Goal: Task Accomplishment & Management: Use online tool/utility

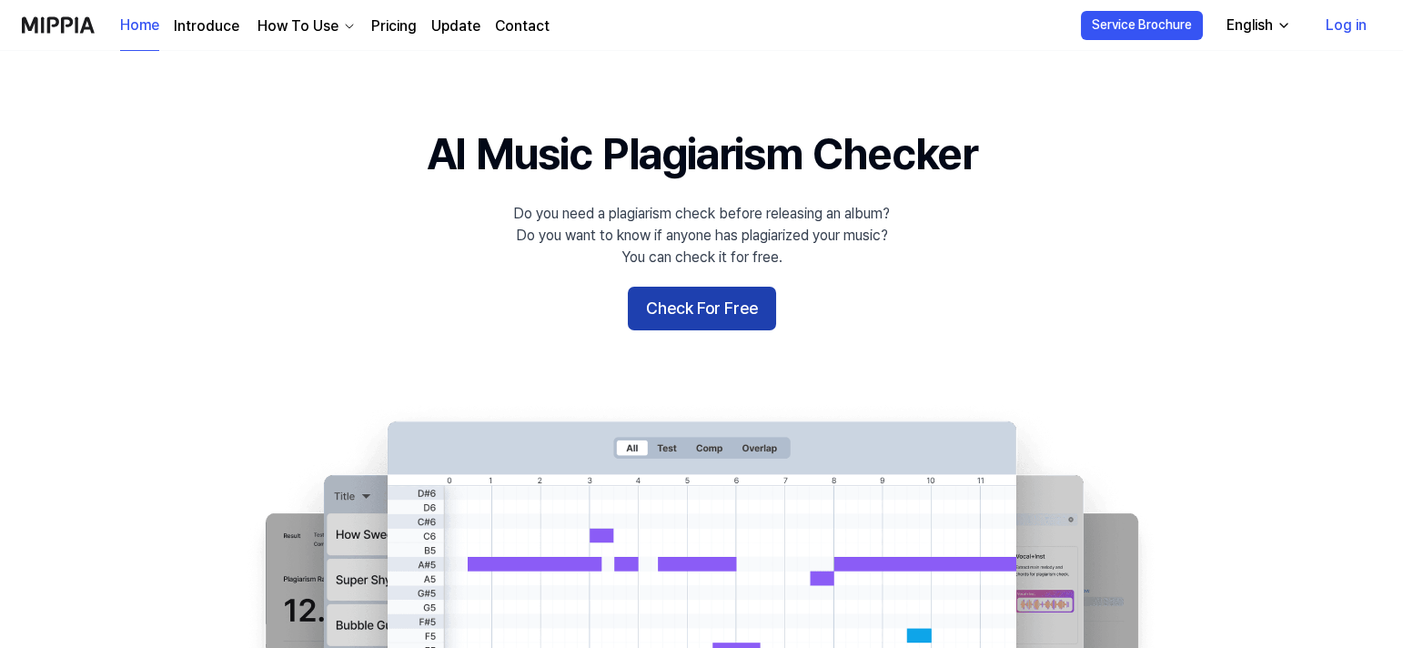
click at [736, 304] on button "Check For Free" at bounding box center [702, 309] width 148 height 44
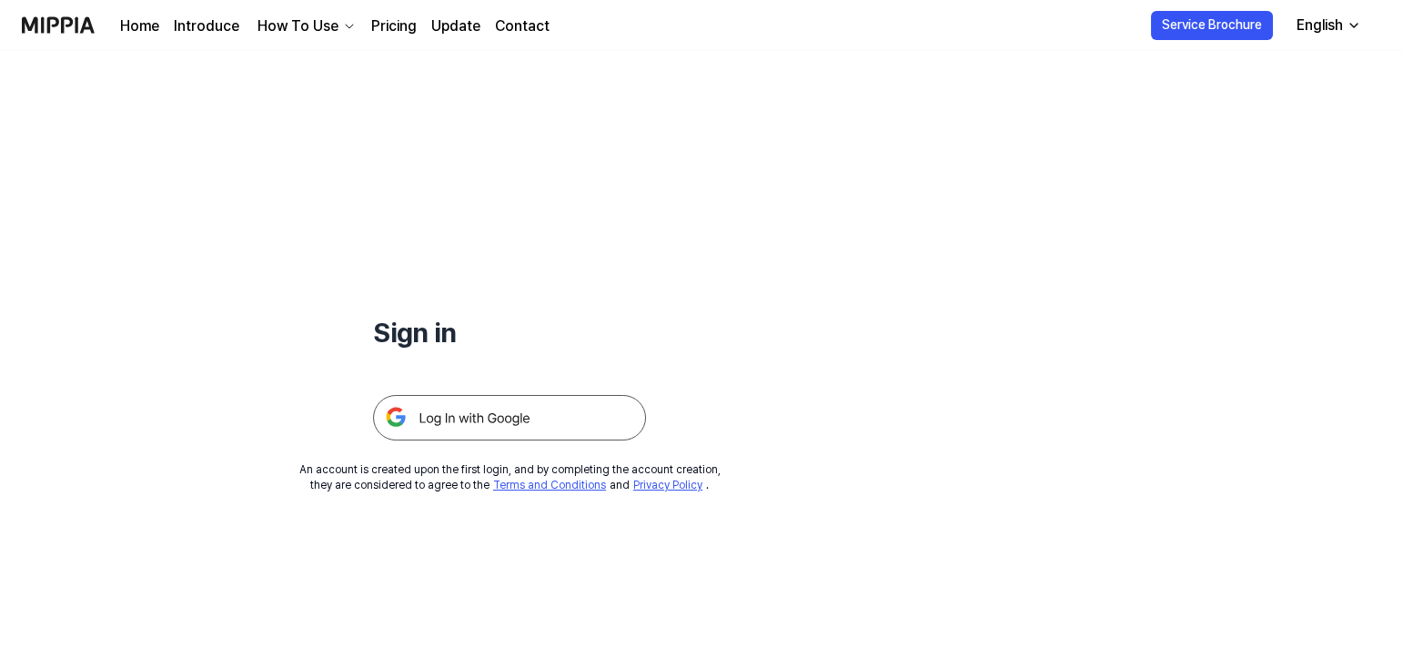
click at [566, 420] on img at bounding box center [509, 417] width 273 height 45
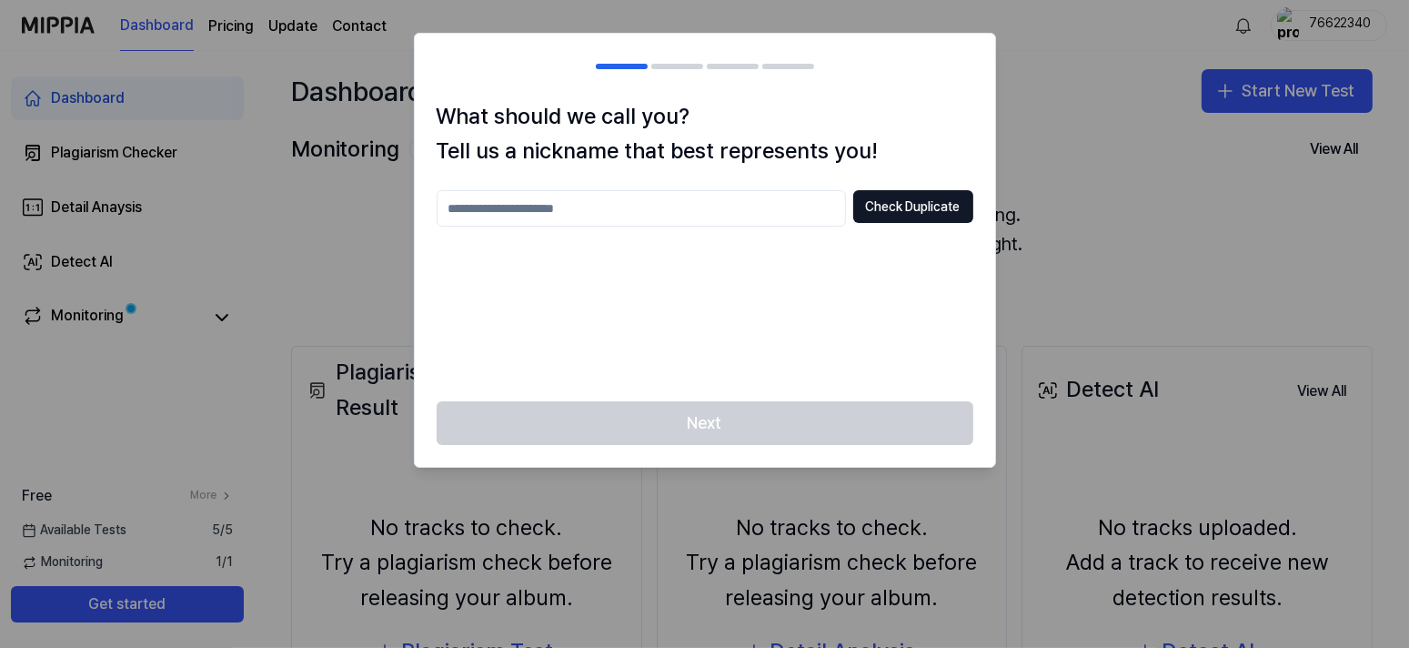
click at [743, 198] on input "text" at bounding box center [641, 208] width 409 height 36
type input "********"
click at [902, 204] on button "Check Duplicate" at bounding box center [914, 206] width 120 height 33
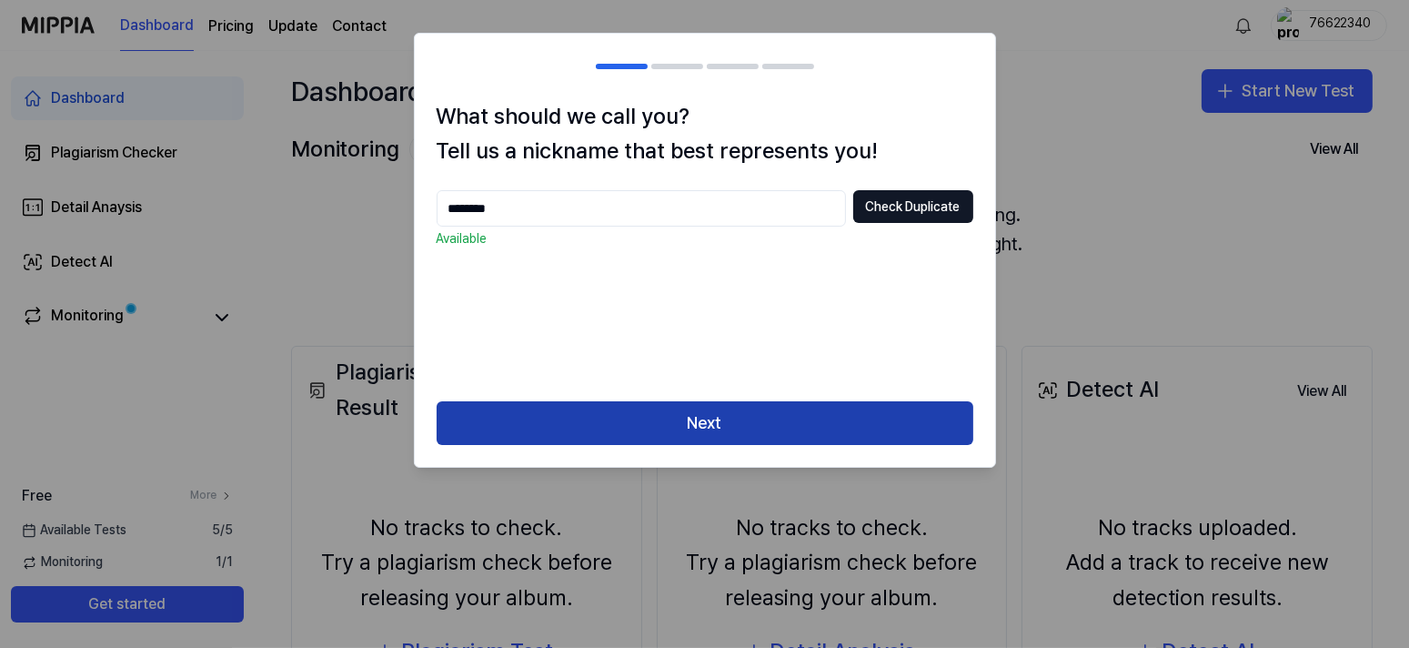
click at [704, 405] on button "Next" at bounding box center [705, 423] width 537 height 44
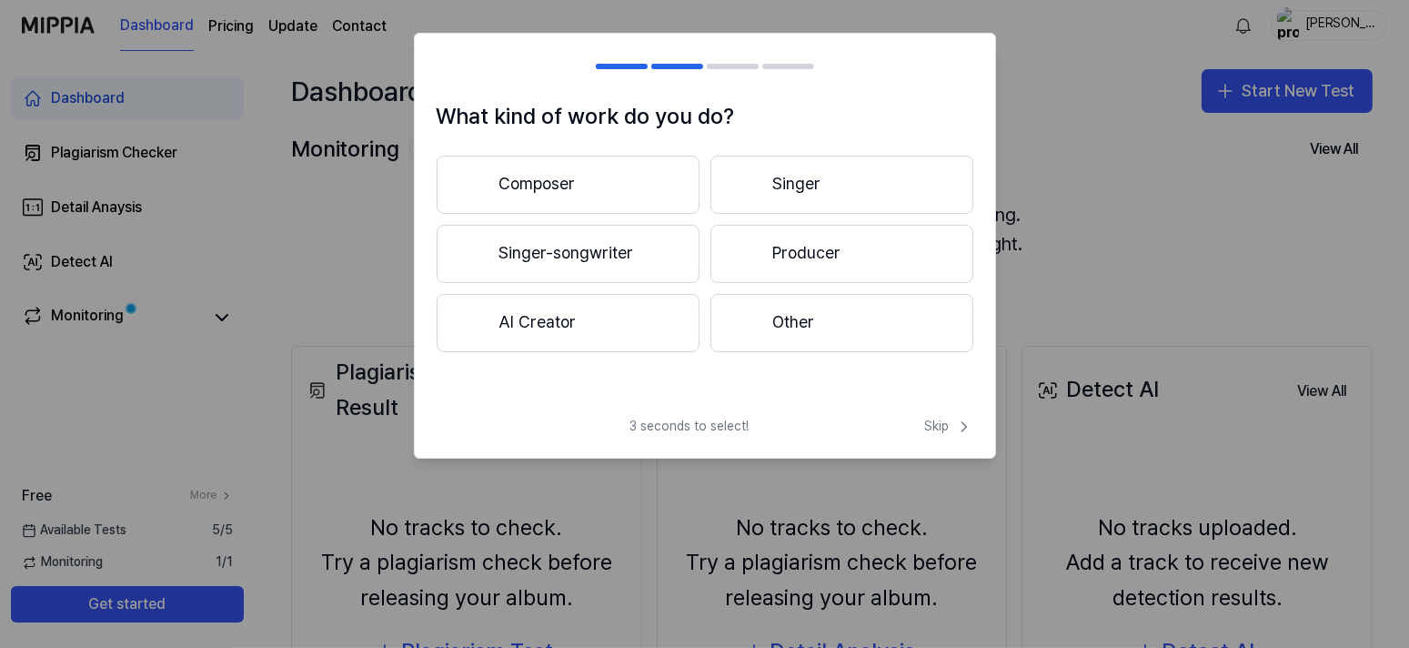
click at [798, 254] on button "Producer" at bounding box center [842, 254] width 263 height 58
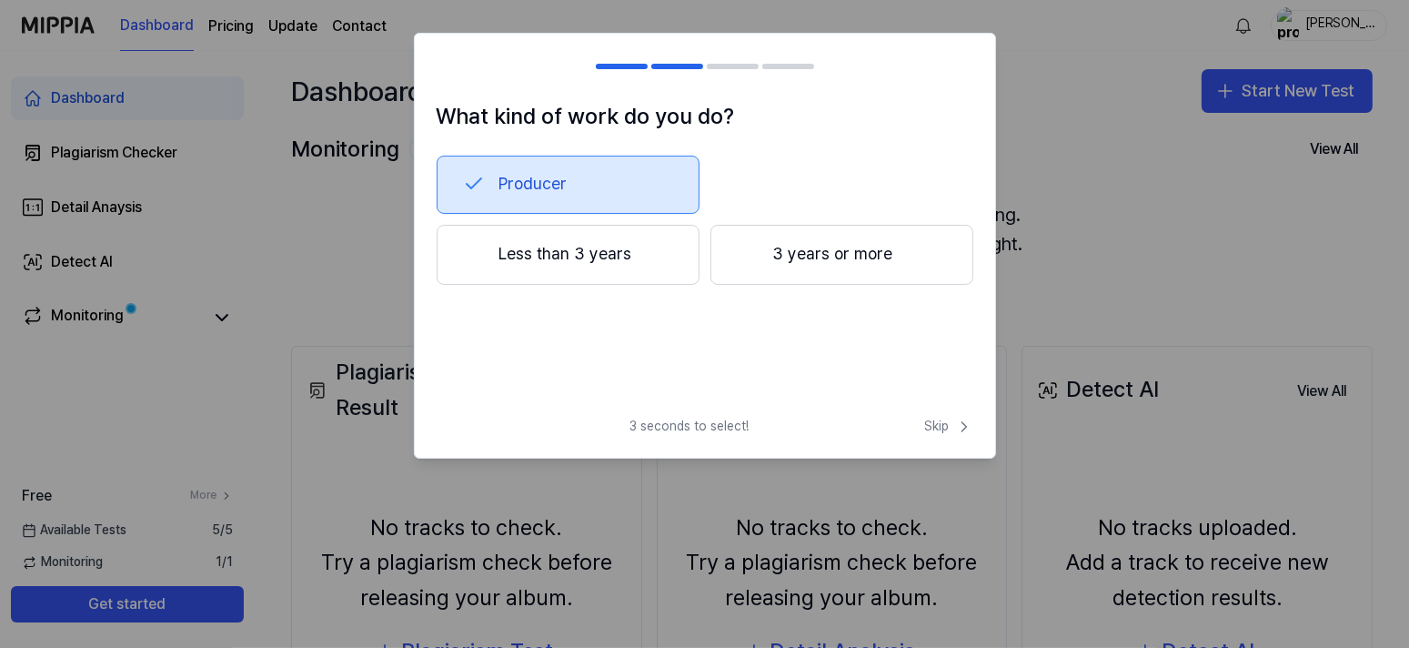
click at [653, 257] on button "Less than 3 years" at bounding box center [568, 255] width 263 height 60
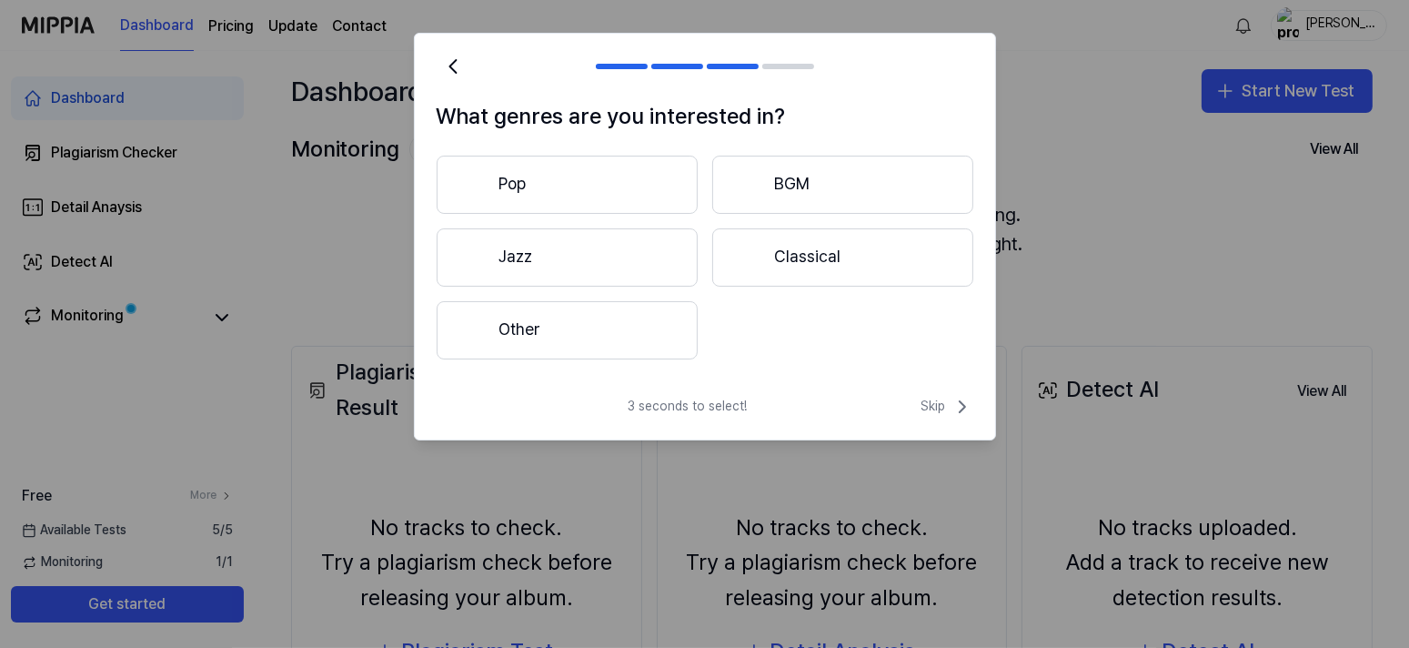
click at [660, 326] on button "Other" at bounding box center [567, 330] width 261 height 58
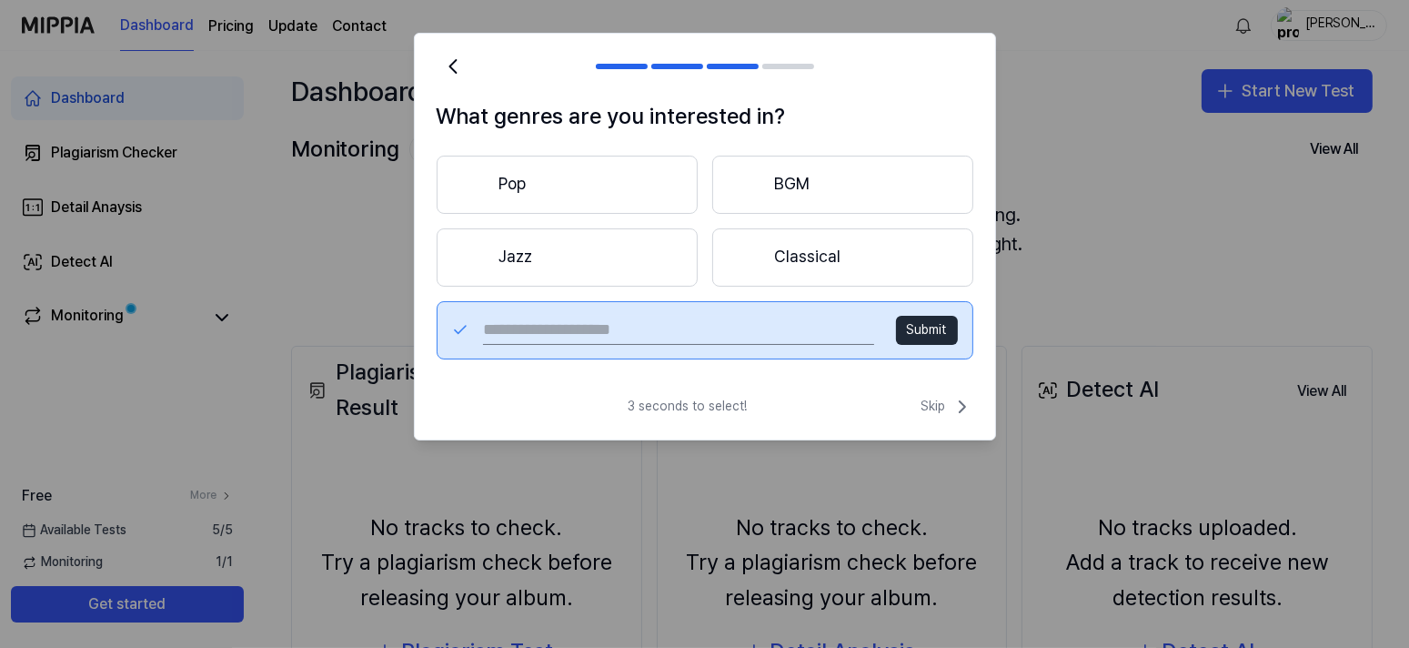
click at [712, 340] on input "text" at bounding box center [678, 330] width 390 height 29
type input "******"
click at [907, 326] on button "Submit" at bounding box center [927, 330] width 62 height 29
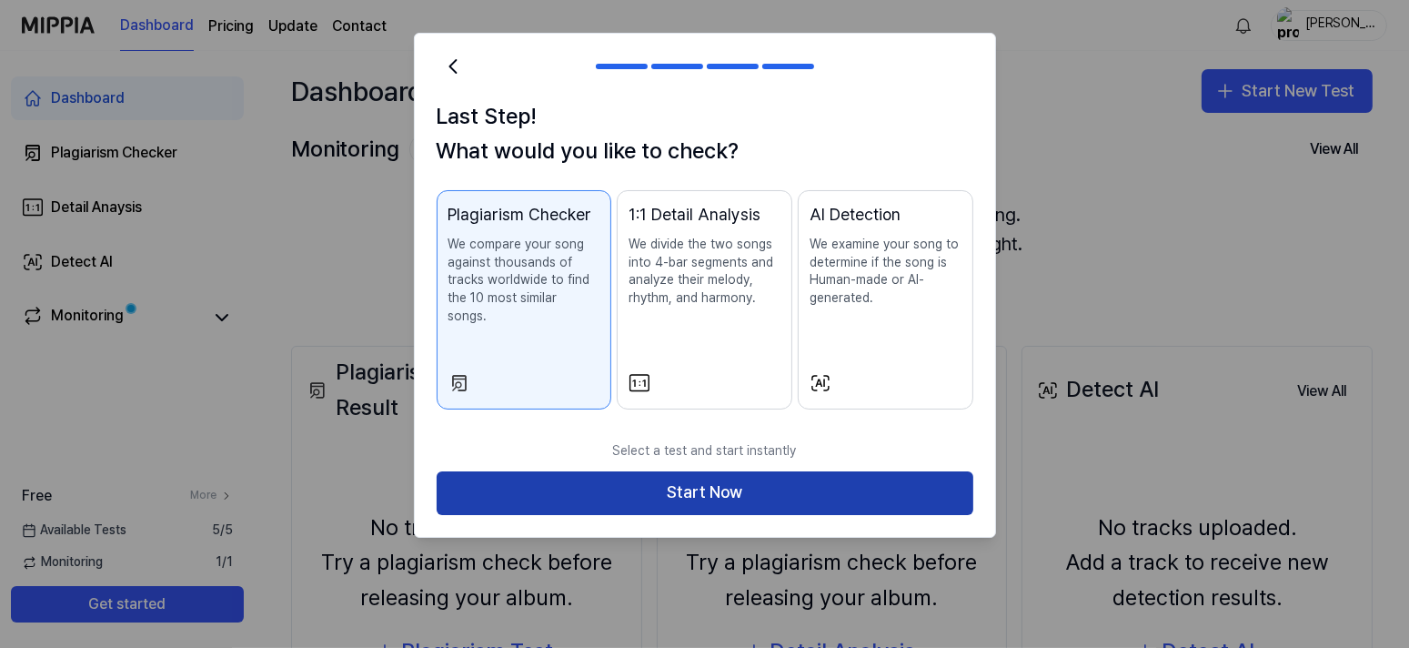
click at [868, 471] on button "Start Now" at bounding box center [705, 493] width 537 height 44
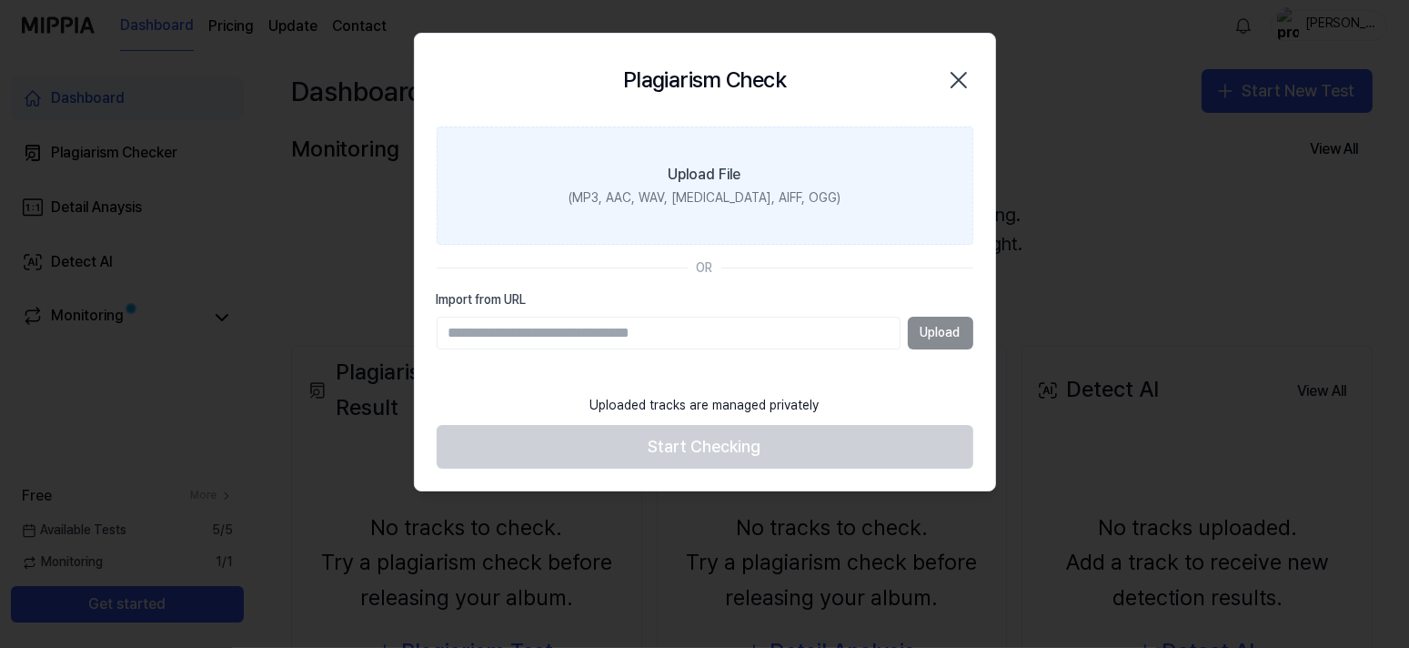
click at [842, 208] on label "Upload File (MP3, AAC, WAV, FLAC, AIFF, OGG)" at bounding box center [705, 185] width 537 height 118
click at [0, 0] on input "Upload File (MP3, AAC, WAV, FLAC, AIFF, OGG)" at bounding box center [0, 0] width 0 height 0
click at [777, 160] on label "Upload File (MP3, AAC, WAV, FLAC, AIFF, OGG)" at bounding box center [705, 185] width 537 height 118
click at [0, 0] on input "Upload File (MP3, AAC, WAV, FLAC, AIFF, OGG)" at bounding box center [0, 0] width 0 height 0
click at [768, 171] on label "Upload File (MP3, AAC, WAV, FLAC, AIFF, OGG)" at bounding box center [705, 185] width 537 height 118
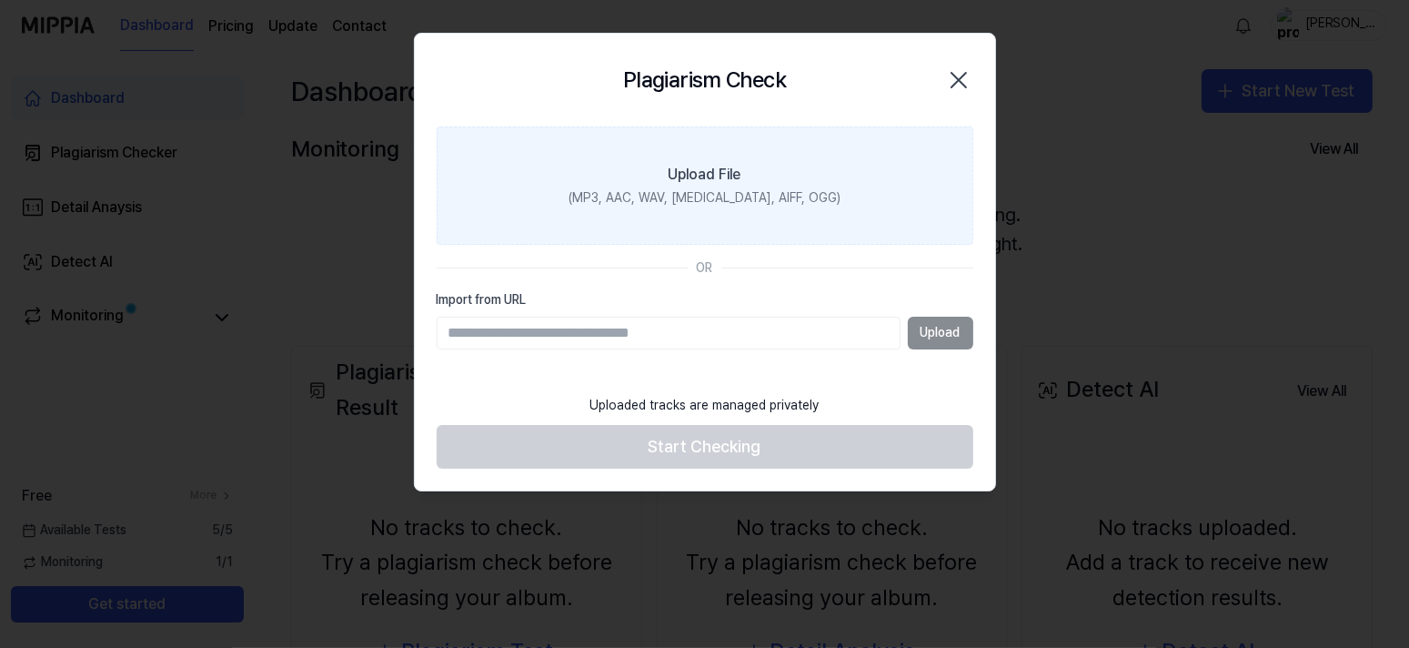
click at [0, 0] on input "Upload File (MP3, AAC, WAV, FLAC, AIFF, OGG)" at bounding box center [0, 0] width 0 height 0
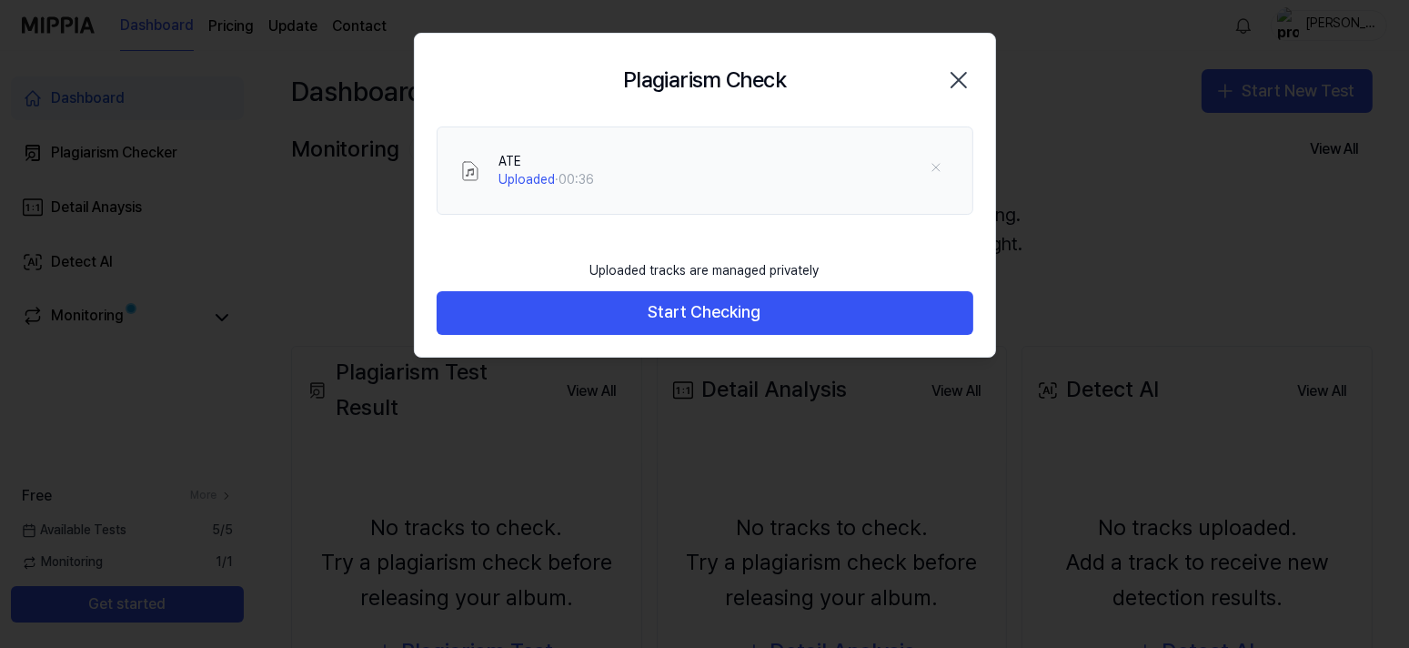
click at [955, 45] on div "Plagiarism Check Close" at bounding box center [705, 80] width 581 height 93
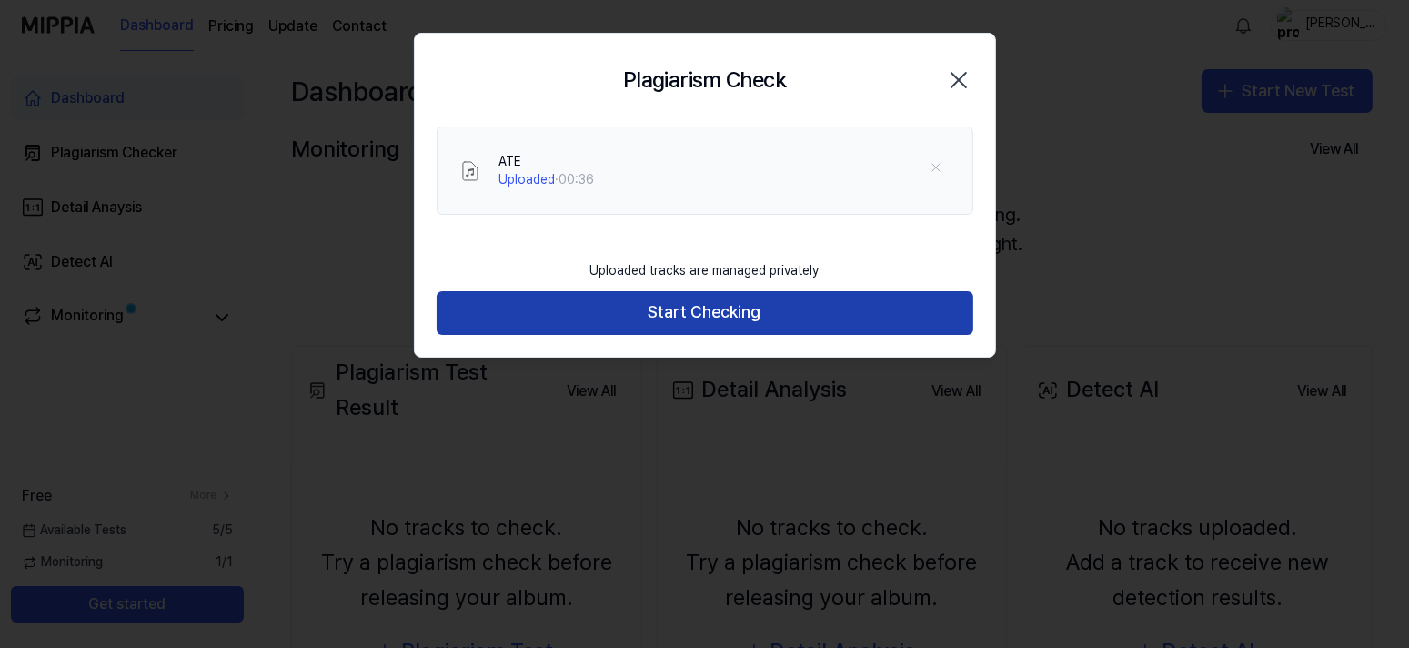
click at [836, 307] on button "Start Checking" at bounding box center [705, 313] width 537 height 44
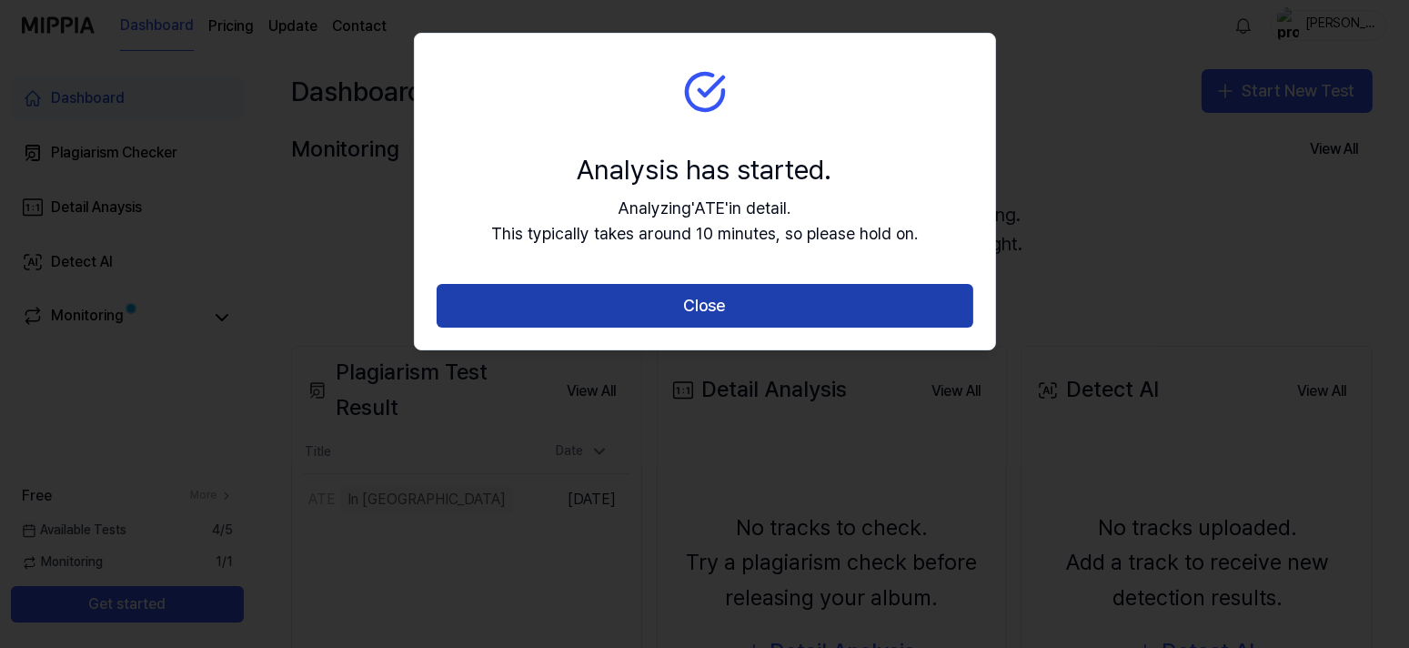
click at [707, 307] on button "Close" at bounding box center [705, 306] width 537 height 44
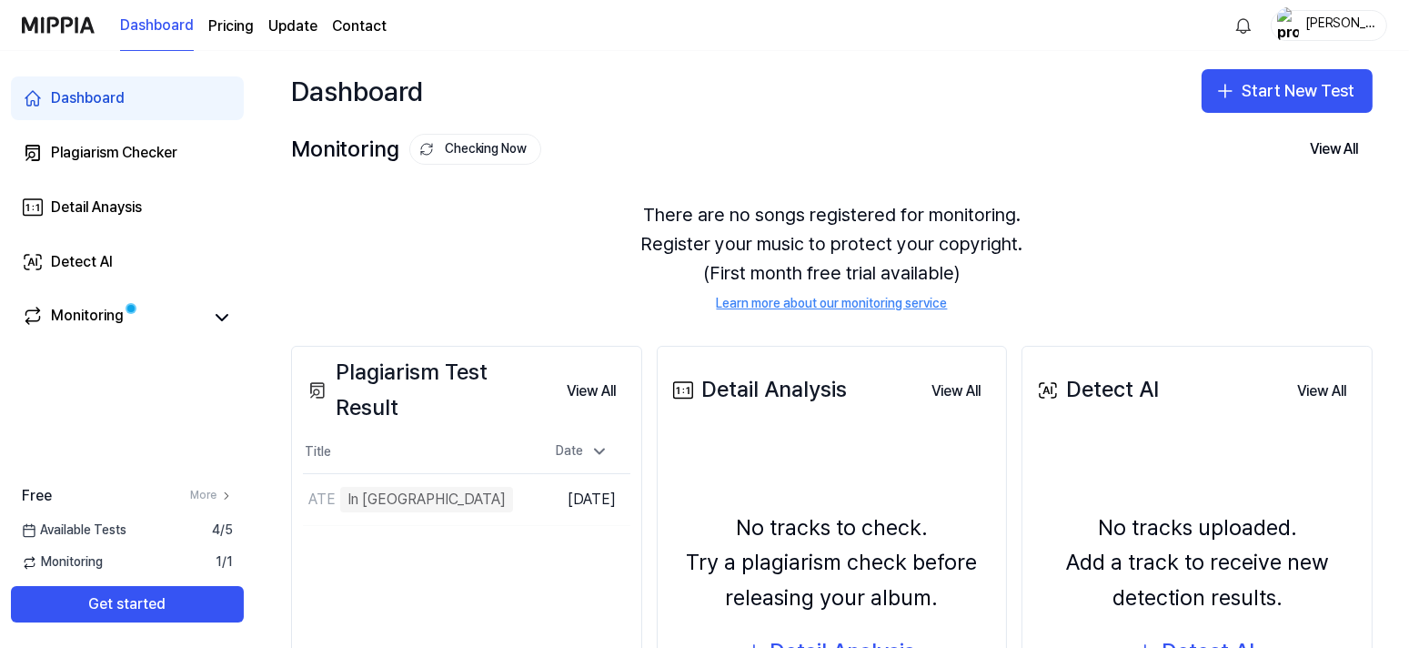
scroll to position [182, 0]
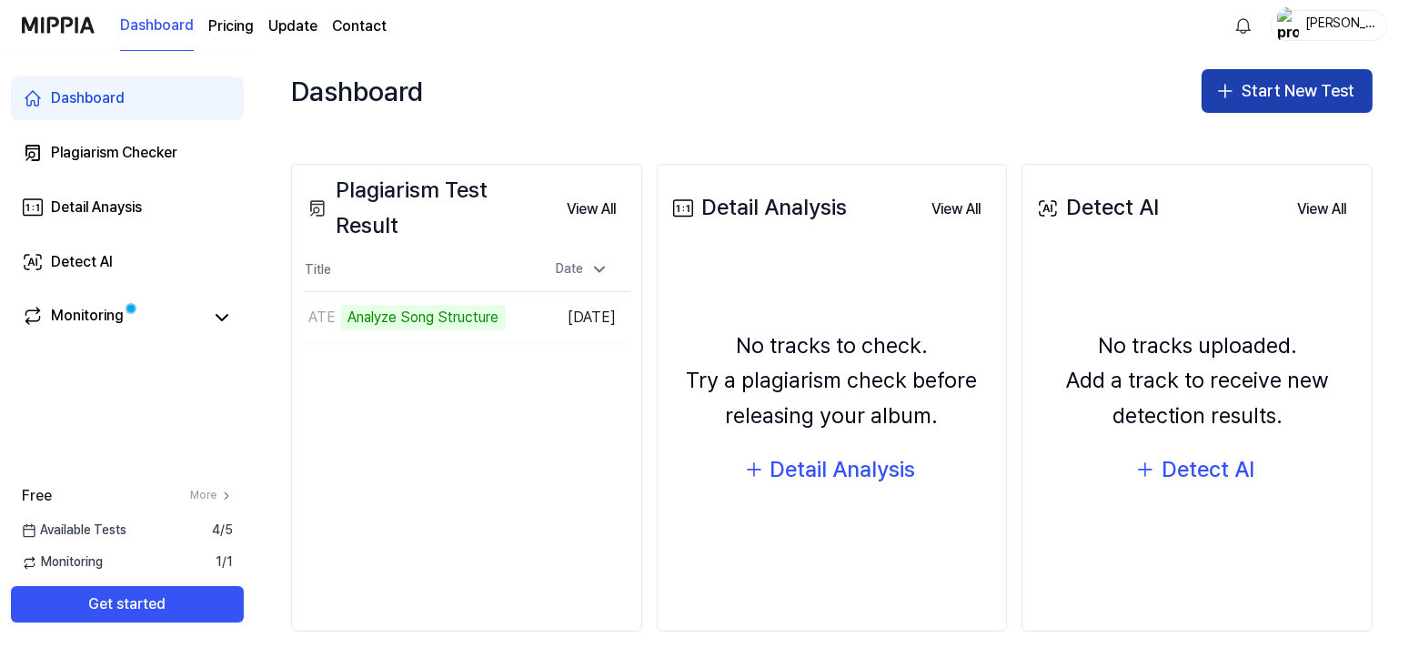
click at [1292, 84] on button "Start New Test" at bounding box center [1287, 91] width 171 height 44
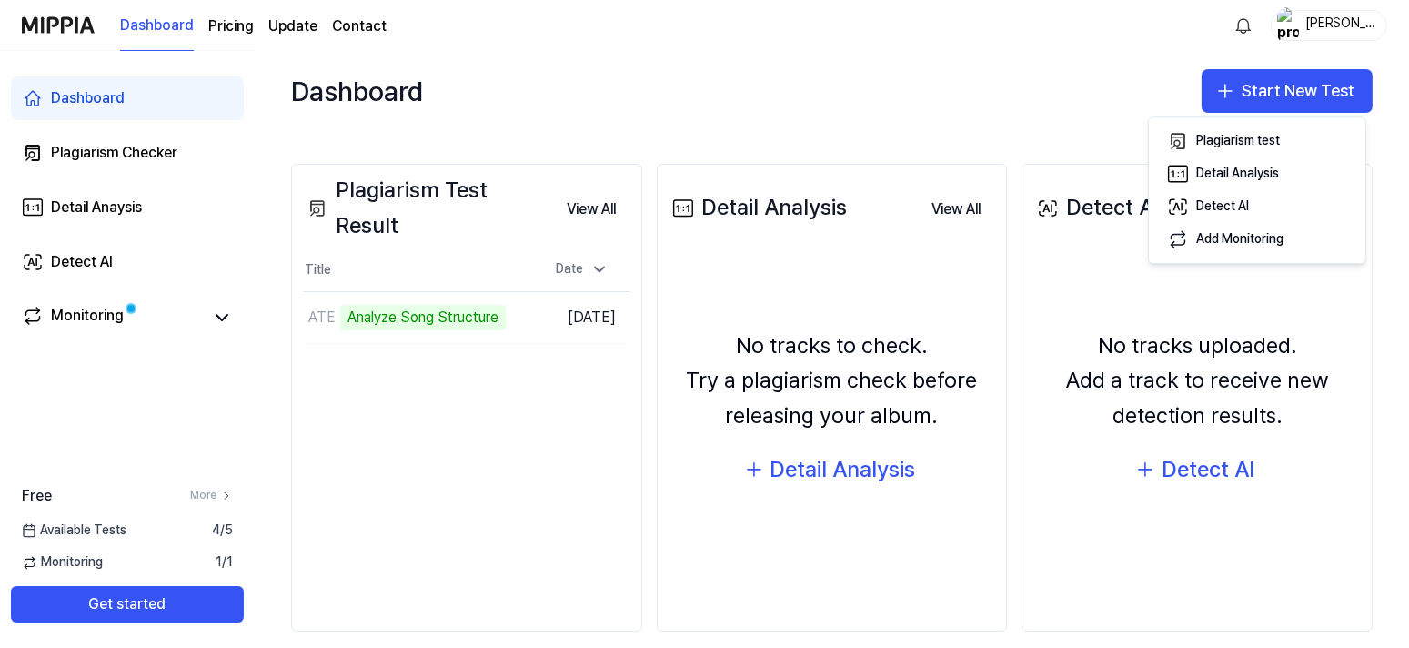
click at [940, 137] on div "Plagiarism Test Result View All Plagiarism Test Result Title Date ATE Analyze S…" at bounding box center [832, 397] width 1155 height 540
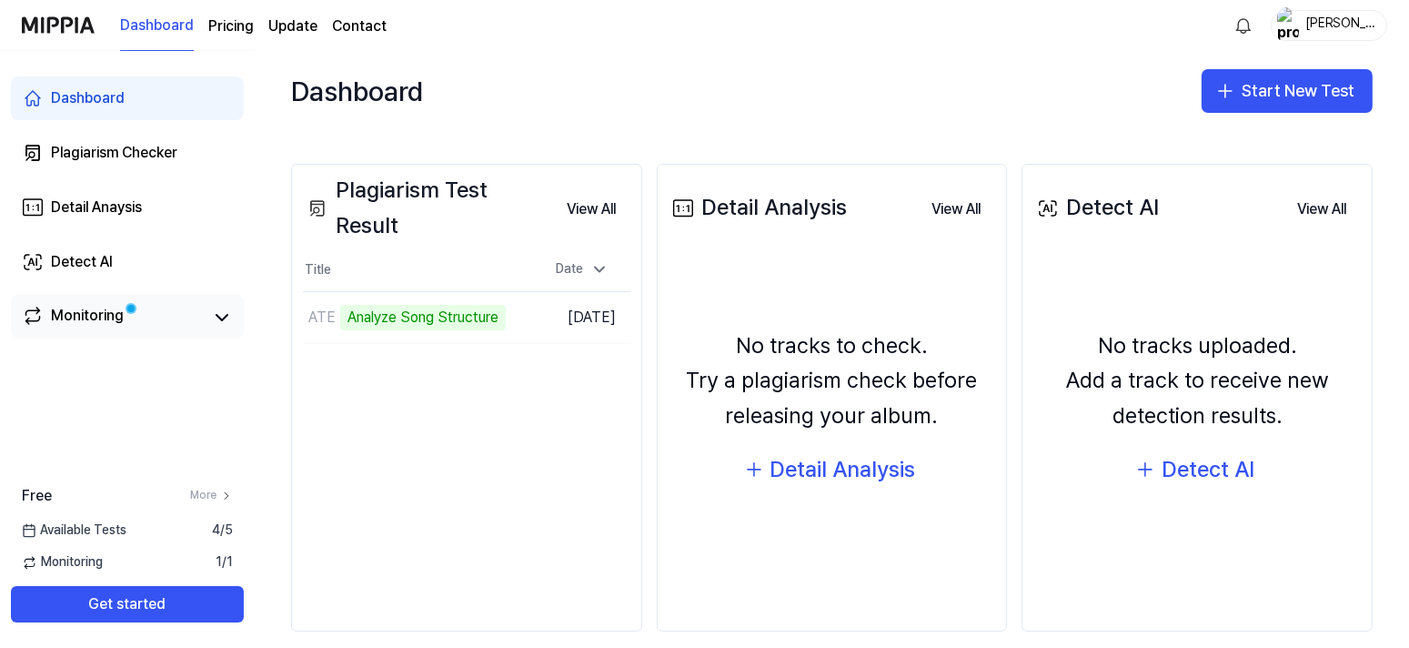
click at [205, 313] on div "Monitoring" at bounding box center [127, 317] width 211 height 25
click at [227, 329] on button at bounding box center [222, 317] width 22 height 25
click at [219, 318] on icon at bounding box center [222, 318] width 22 height 22
click at [167, 263] on link "Detect AI" at bounding box center [127, 262] width 233 height 44
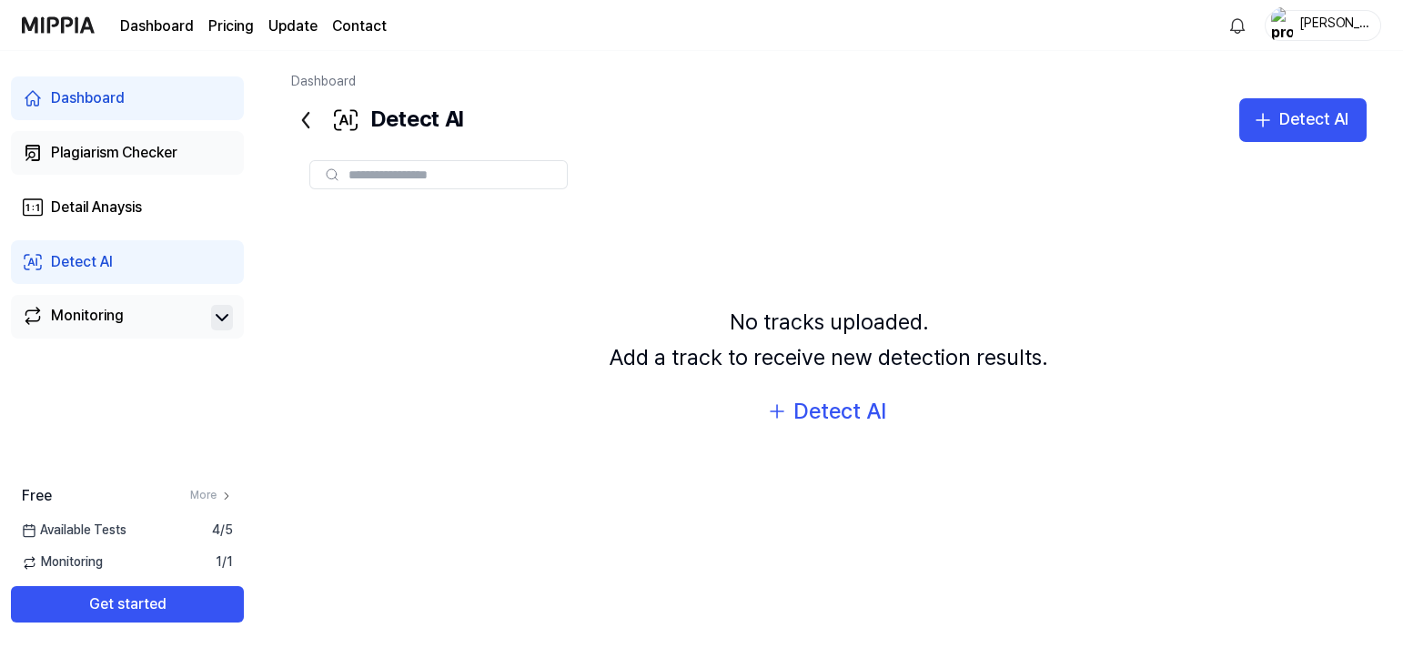
click at [166, 159] on div "Plagiarism Checker" at bounding box center [114, 153] width 126 height 22
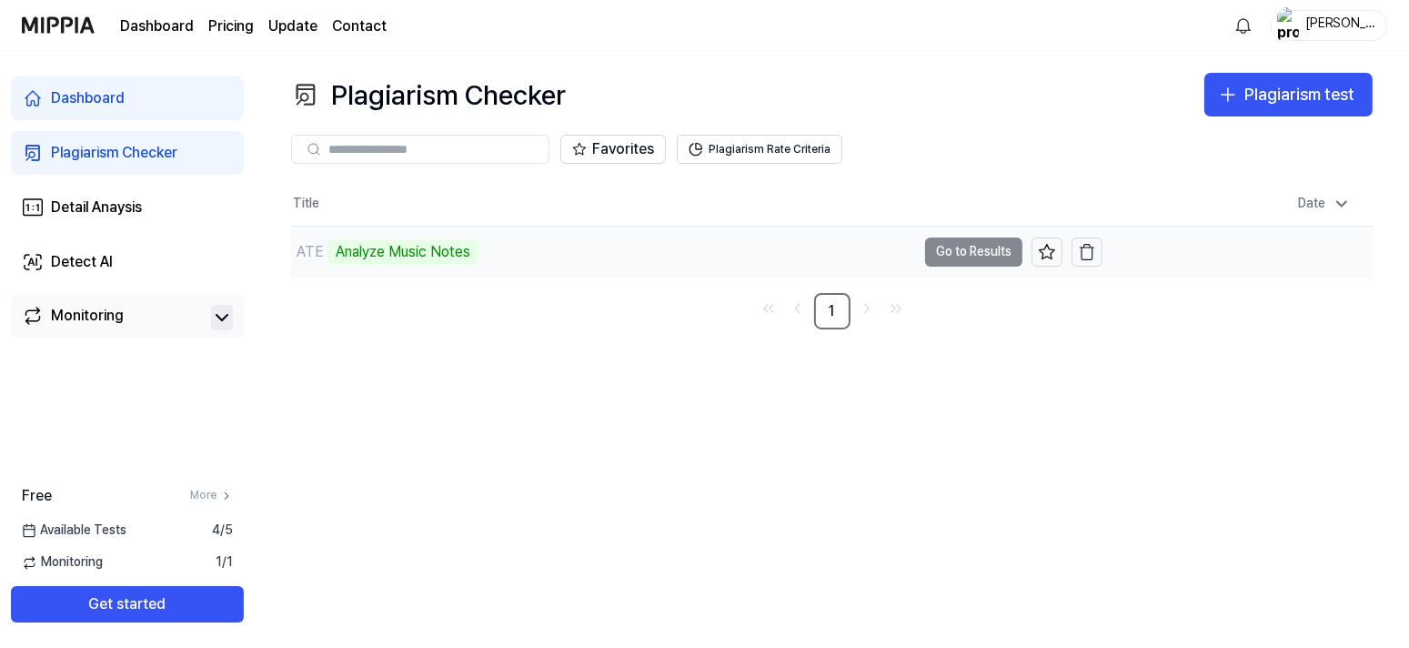
click at [985, 242] on td "ATE Analyze Music Notes Go to Results" at bounding box center [697, 252] width 812 height 51
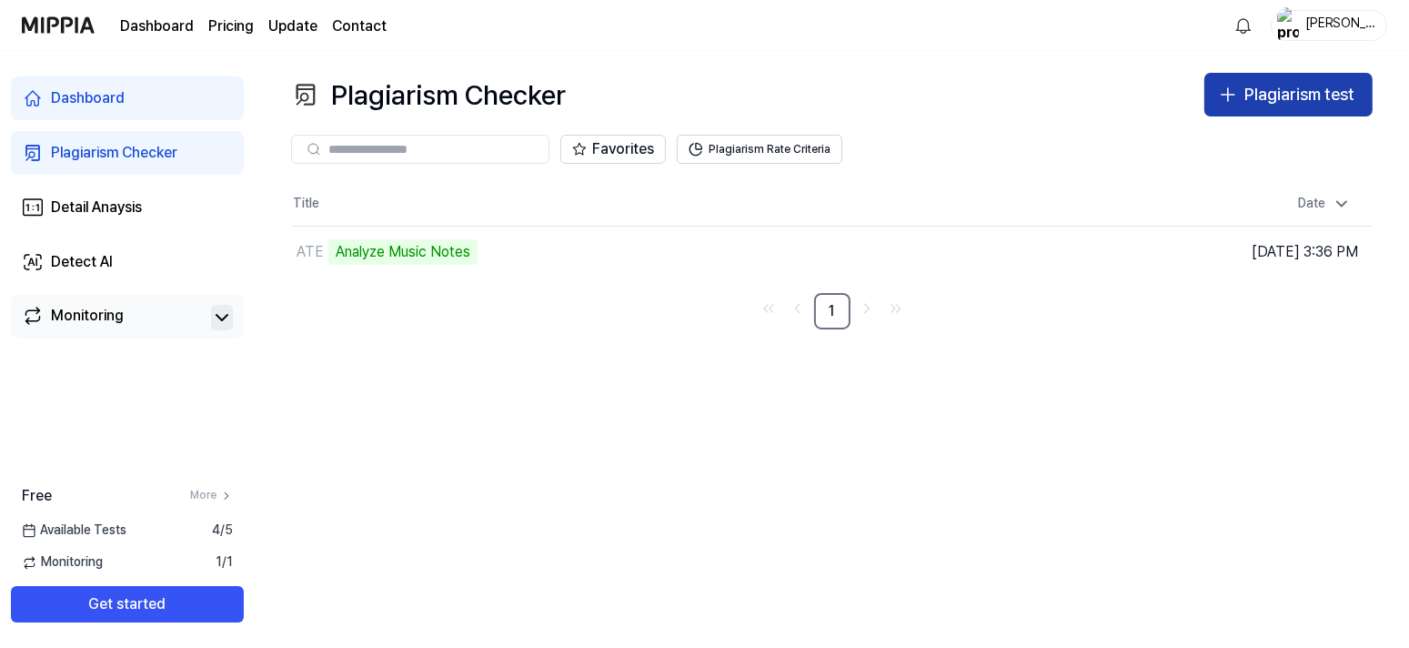
click at [1278, 106] on div "Plagiarism test" at bounding box center [1300, 95] width 110 height 26
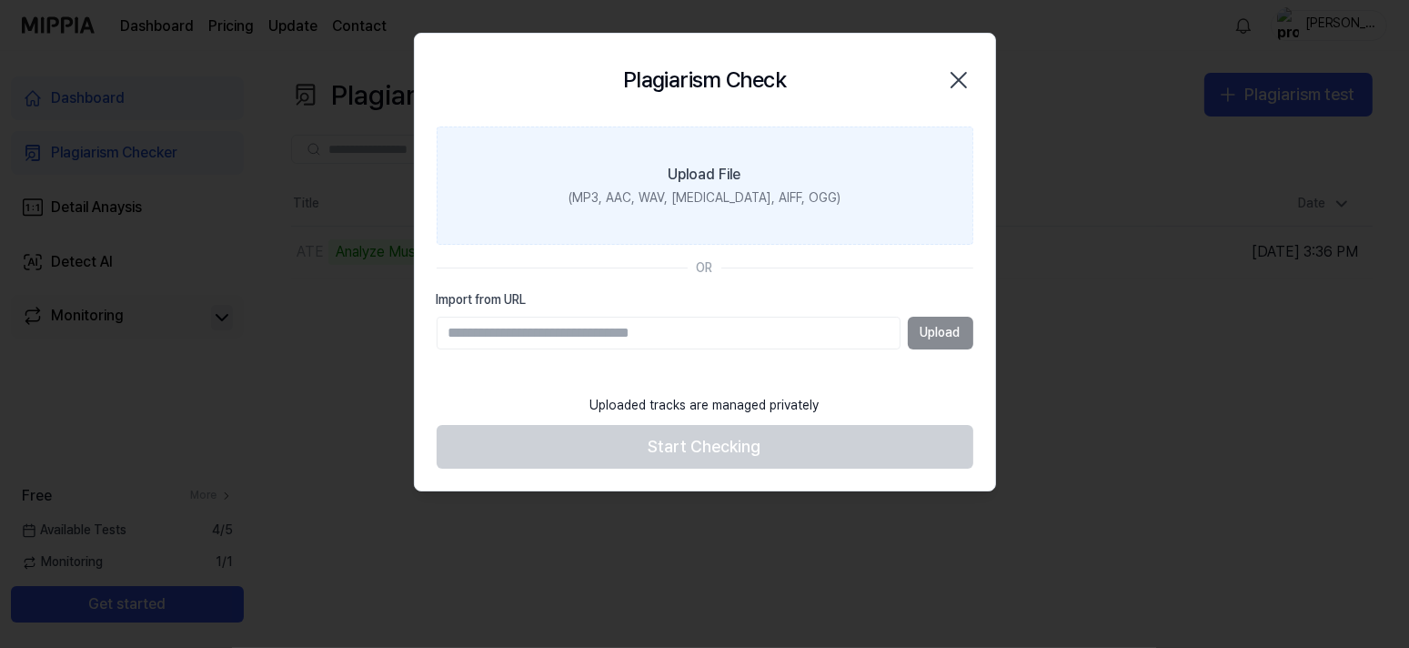
click at [739, 185] on div "Upload File" at bounding box center [705, 175] width 73 height 22
click at [0, 0] on input "Upload File (MP3, AAC, WAV, FLAC, AIFF, OGG)" at bounding box center [0, 0] width 0 height 0
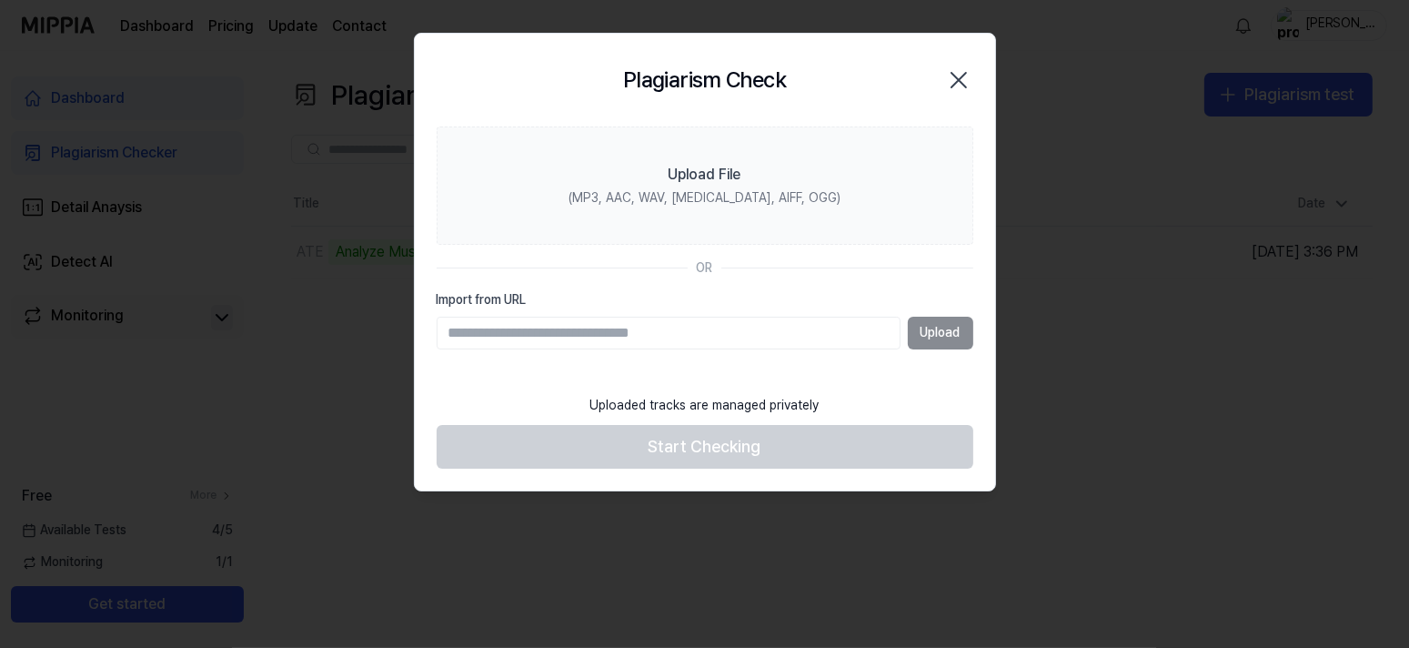
click at [934, 86] on div "Plagiarism Check Close" at bounding box center [705, 80] width 537 height 49
click at [954, 77] on icon "button" at bounding box center [959, 80] width 29 height 29
